Goal: Communication & Community: Answer question/provide support

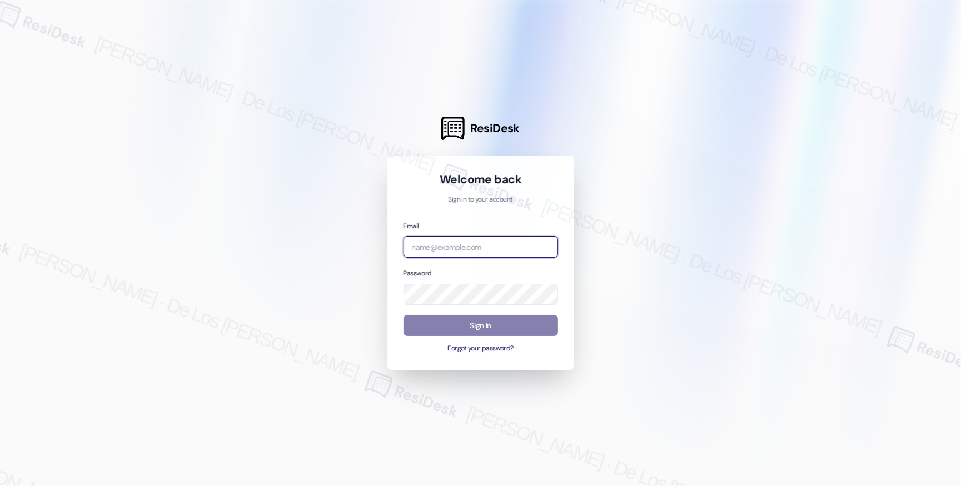
click at [473, 243] on input "email" at bounding box center [481, 247] width 155 height 22
click at [805, 122] on div at bounding box center [480, 243] width 961 height 486
click at [544, 243] on body "ResiDesk Welcome back Sign in to your account Email Password Sign In Forgot you…" at bounding box center [480, 243] width 961 height 486
paste input "automated-surveys-abacus_capital-resen.six@abacus_[DOMAIN_NAME]"
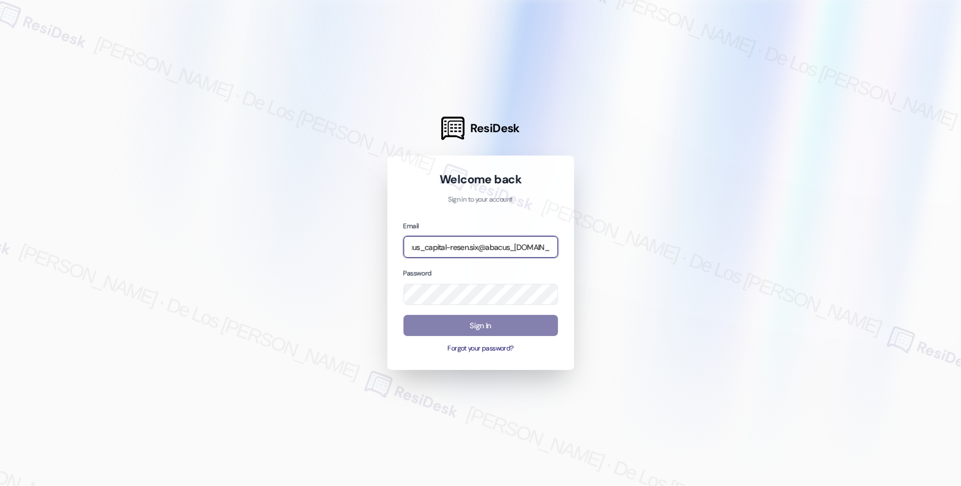
type input "automated-surveys-abacus_capital-resen.six@abacus_[DOMAIN_NAME]"
drag, startPoint x: 835, startPoint y: 130, endPoint x: 799, endPoint y: 153, distance: 42.7
click at [835, 130] on div at bounding box center [480, 243] width 961 height 486
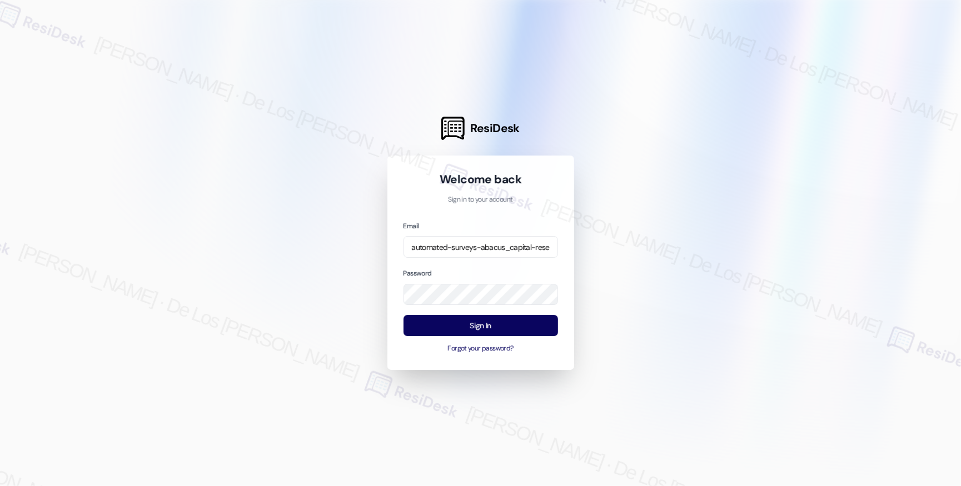
drag, startPoint x: 672, startPoint y: 305, endPoint x: 555, endPoint y: 312, distance: 117.0
click at [667, 306] on div at bounding box center [480, 243] width 961 height 486
drag, startPoint x: 510, startPoint y: 321, endPoint x: 533, endPoint y: 309, distance: 25.6
click at [510, 321] on button "Sign In" at bounding box center [481, 326] width 155 height 22
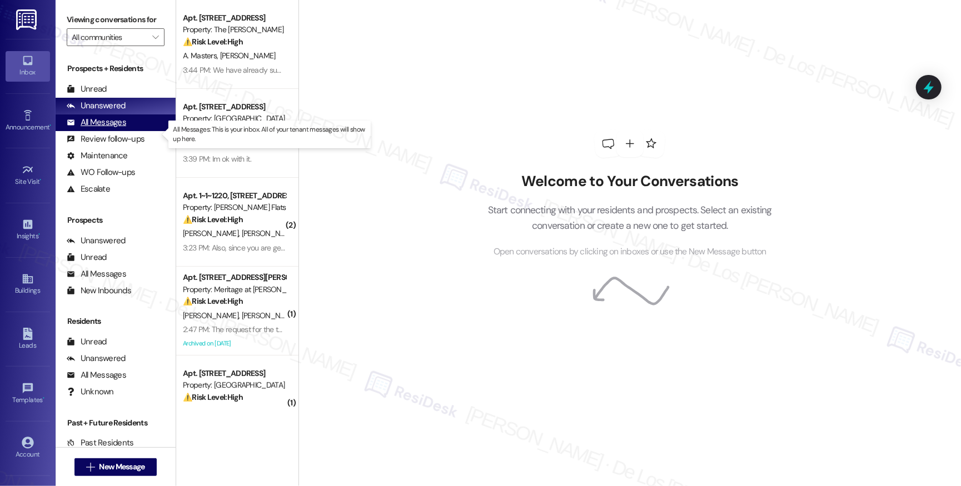
click at [108, 128] on div "All Messages" at bounding box center [96, 123] width 59 height 12
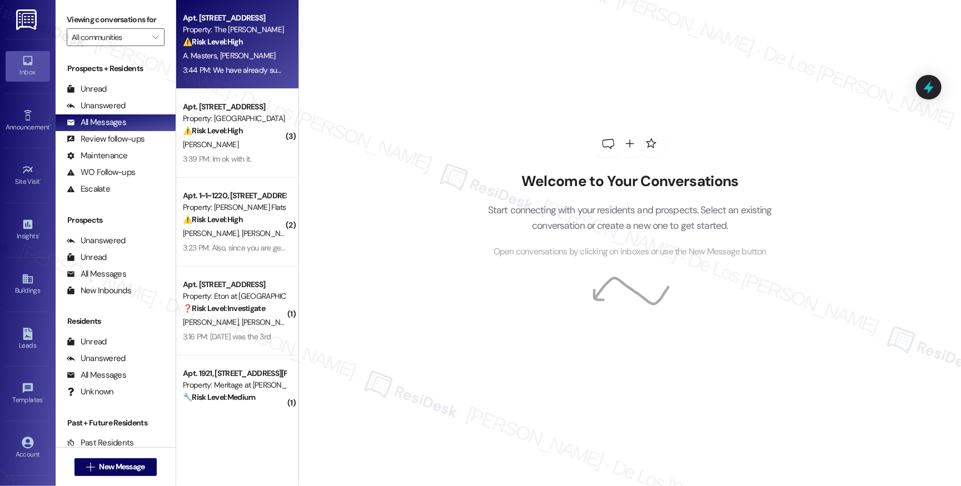
click at [254, 69] on div "3:44 PM: We have already submitted our Notice of Non-Renewal to Aleah before sh…" at bounding box center [443, 70] width 521 height 10
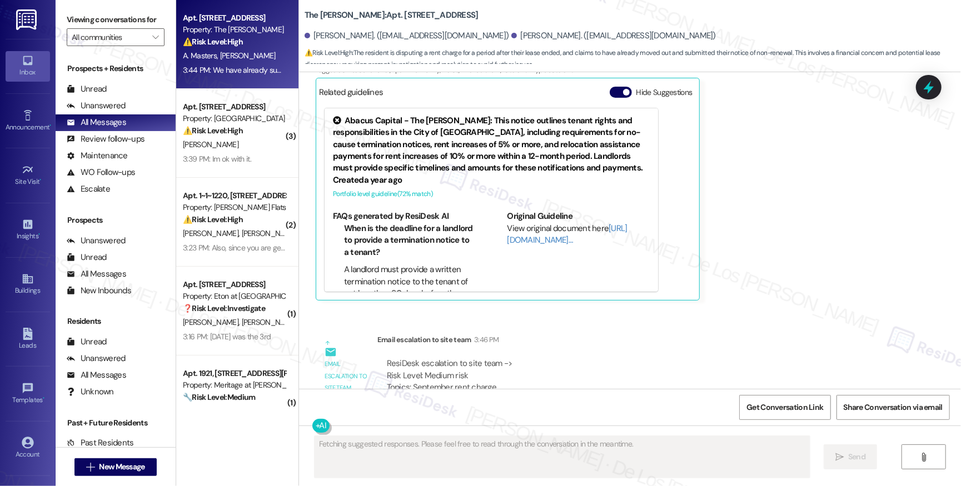
scroll to position [3058, 0]
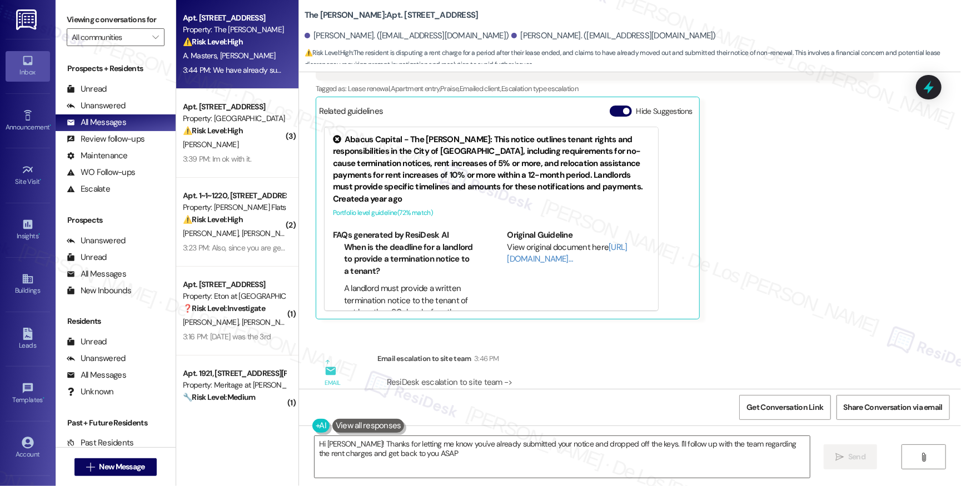
type textarea "Hi [PERSON_NAME]! Thanks for letting me know you've already submitted your noti…"
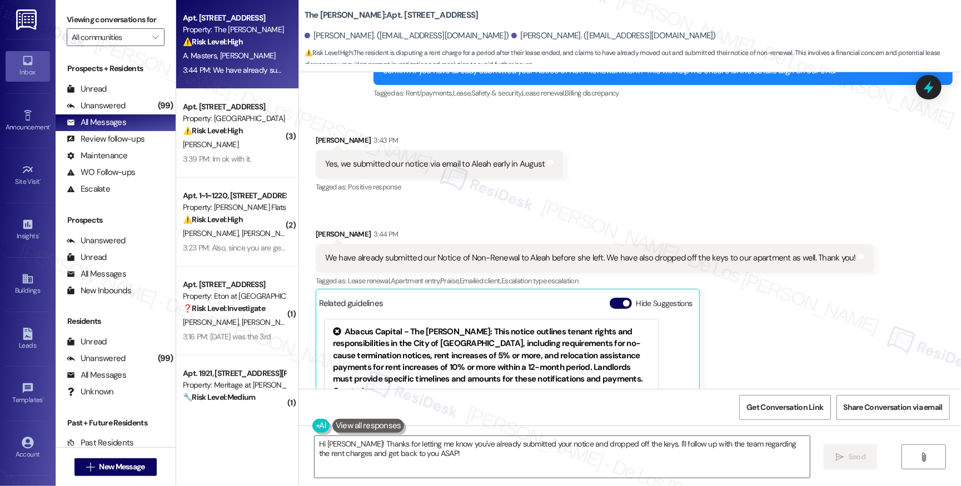
scroll to position [3086, 0]
